Goal: Find specific fact: Find specific fact

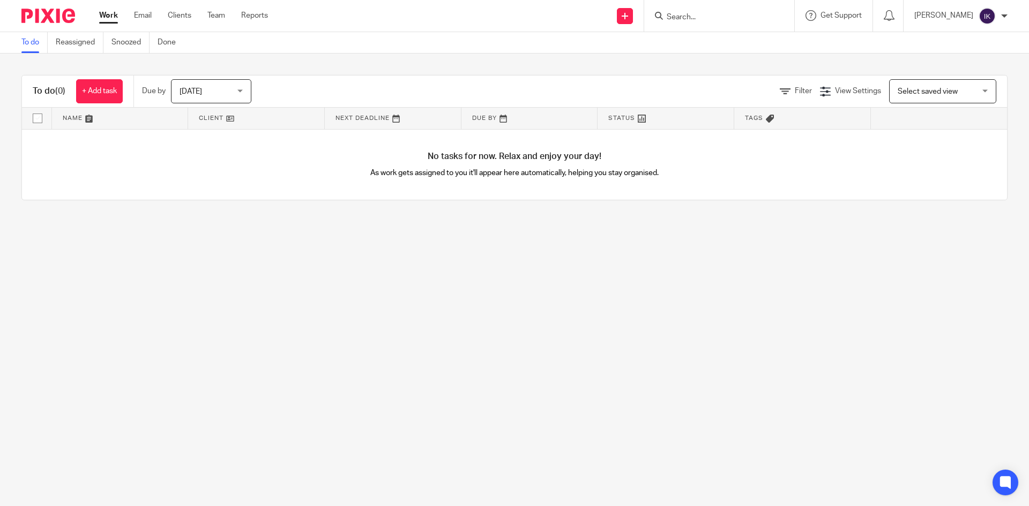
click at [178, 8] on div "Work Email Clients Team Reports Work Email Clients Team Reports Settings" at bounding box center [186, 16] width 196 height 32
click at [182, 15] on link "Clients" at bounding box center [180, 15] width 24 height 11
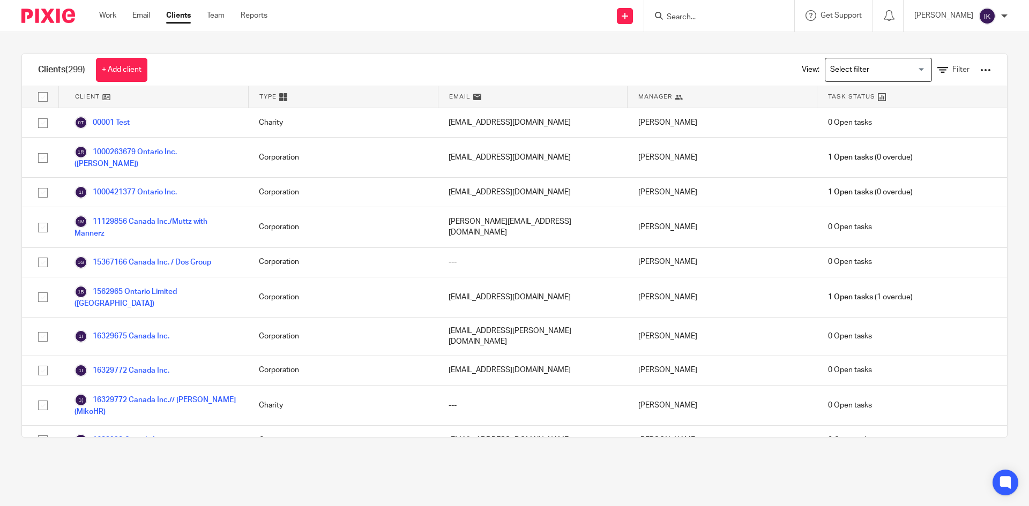
click at [980, 73] on div at bounding box center [985, 70] width 11 height 11
click at [927, 106] on link "Export clients to CSV file" at bounding box center [918, 110] width 108 height 16
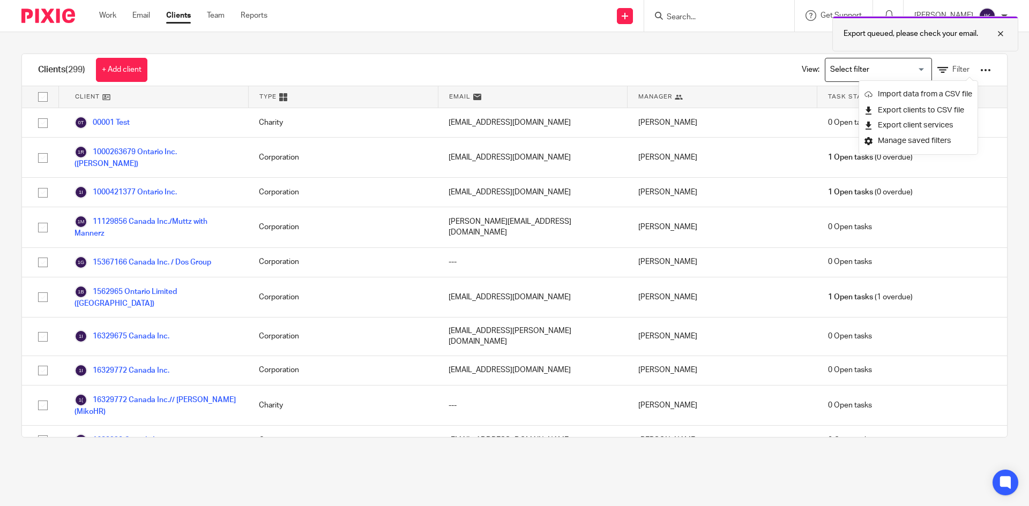
click at [1001, 35] on div at bounding box center [992, 33] width 29 height 13
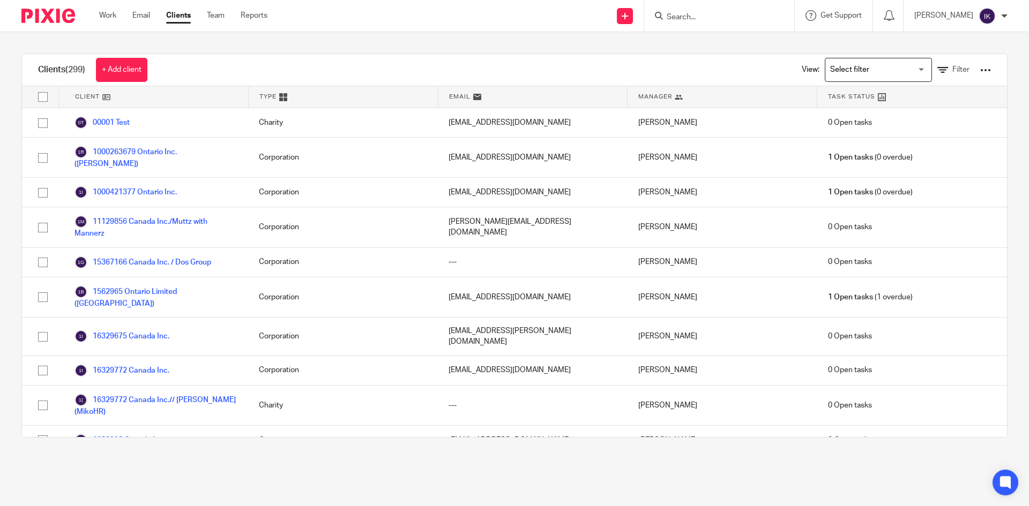
click at [723, 20] on input "Search" at bounding box center [714, 18] width 96 height 10
type input "beach ball"
click at [704, 40] on link at bounding box center [768, 46] width 210 height 25
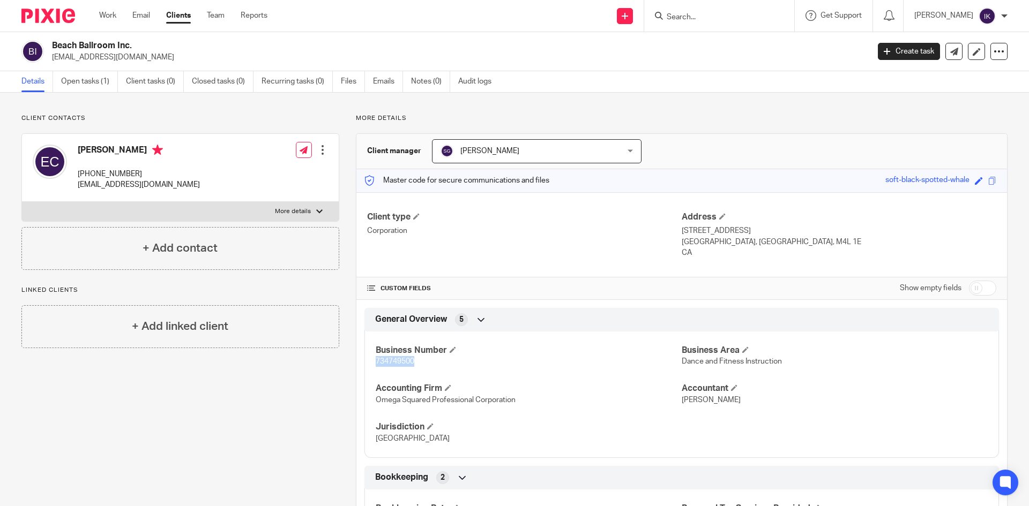
drag, startPoint x: 414, startPoint y: 361, endPoint x: 365, endPoint y: 359, distance: 48.3
click at [365, 359] on div "Business Number 734749500 Business Area Dance and Fitness Instruction Accountin…" at bounding box center [681, 391] width 634 height 135
copy span "734749500"
